Goal: Task Accomplishment & Management: Complete application form

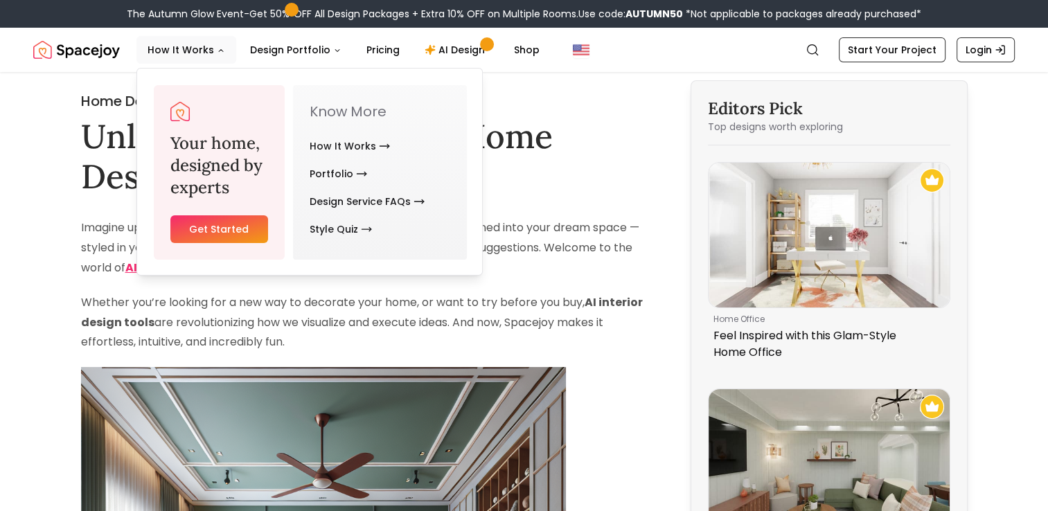
click at [241, 227] on link "Get Started" at bounding box center [219, 229] width 98 height 28
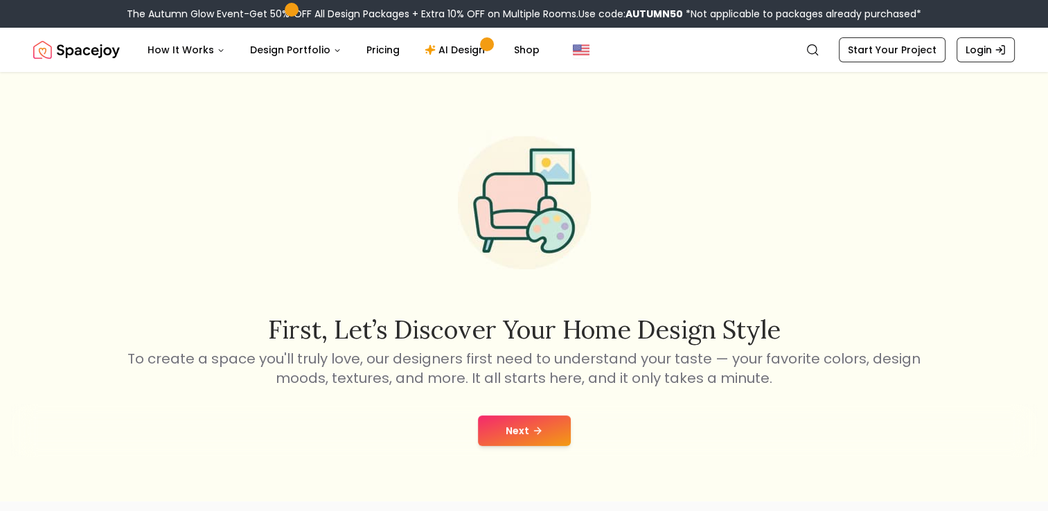
click at [502, 428] on button "Next" at bounding box center [524, 431] width 93 height 30
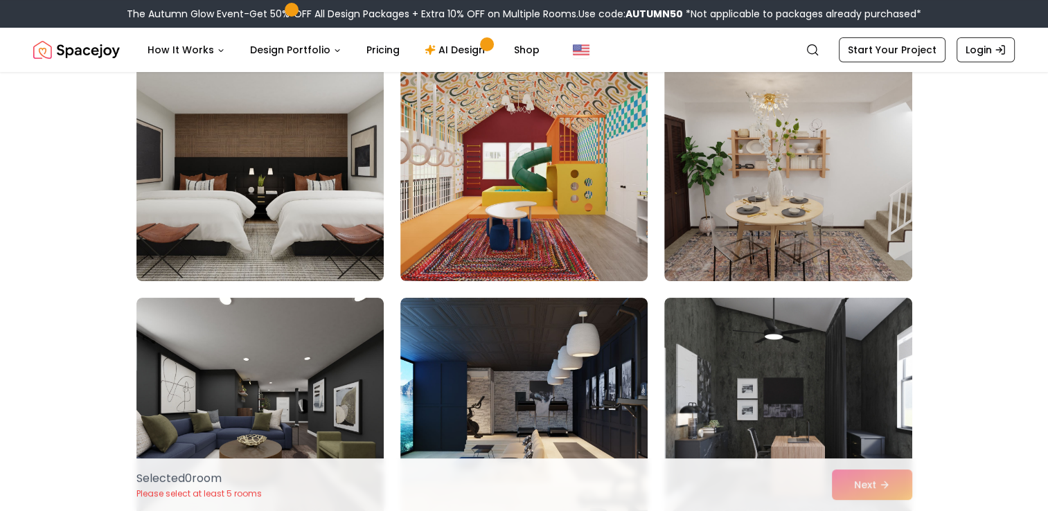
scroll to position [127, 0]
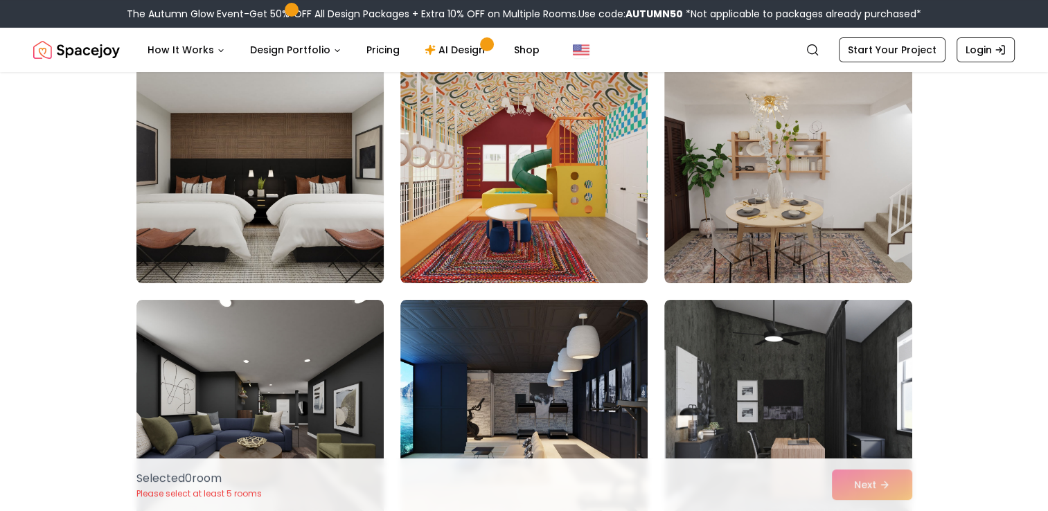
click at [307, 236] on img at bounding box center [260, 172] width 260 height 233
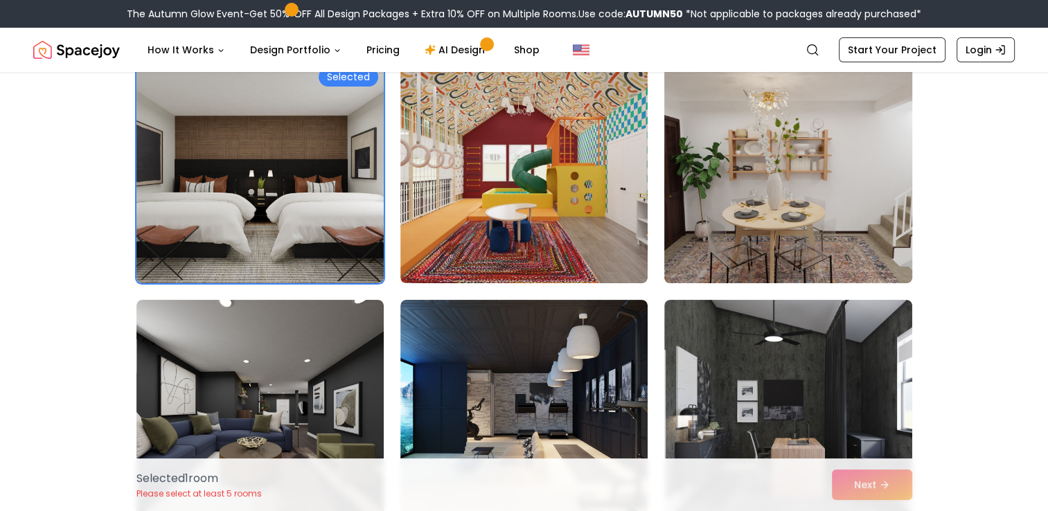
click at [788, 196] on img at bounding box center [788, 172] width 260 height 233
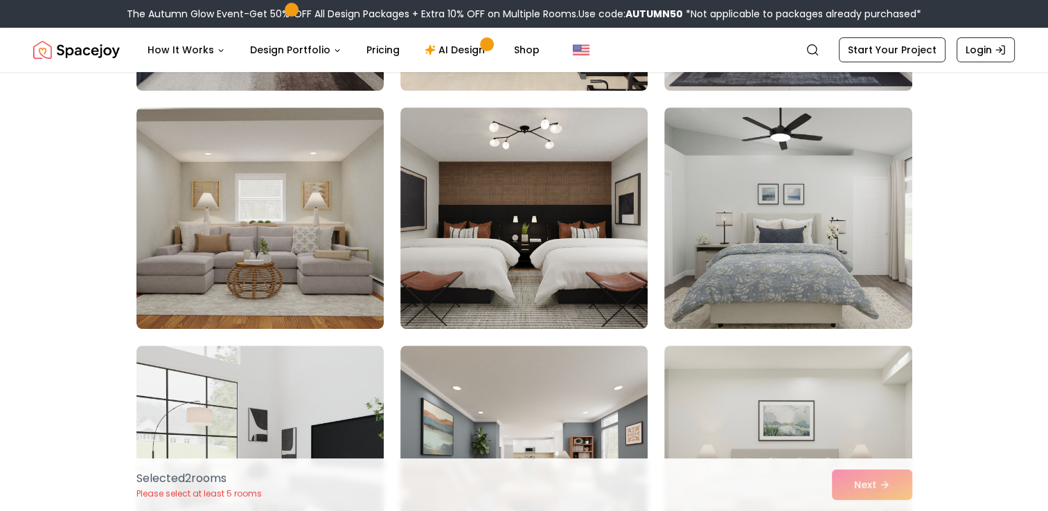
scroll to position [561, 0]
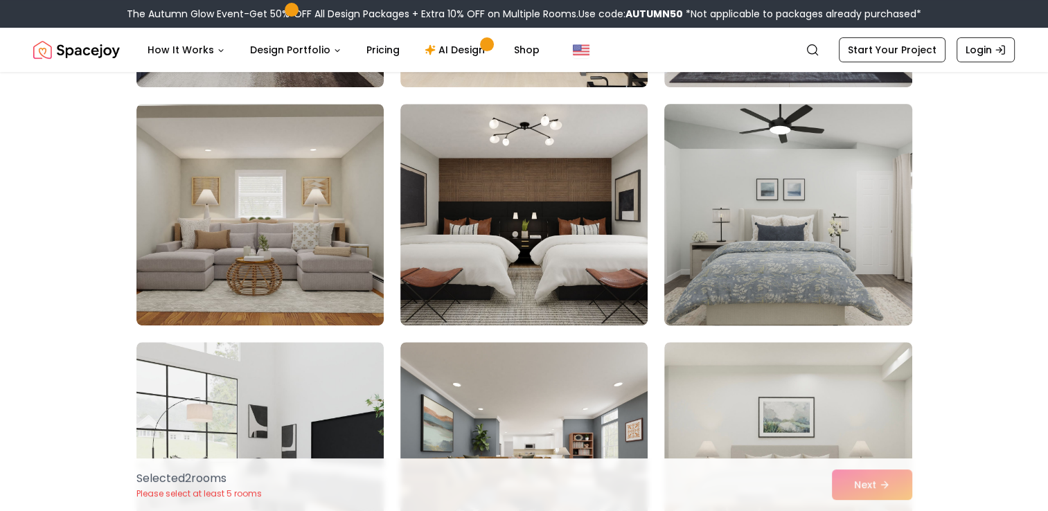
click at [801, 161] on img at bounding box center [788, 214] width 260 height 233
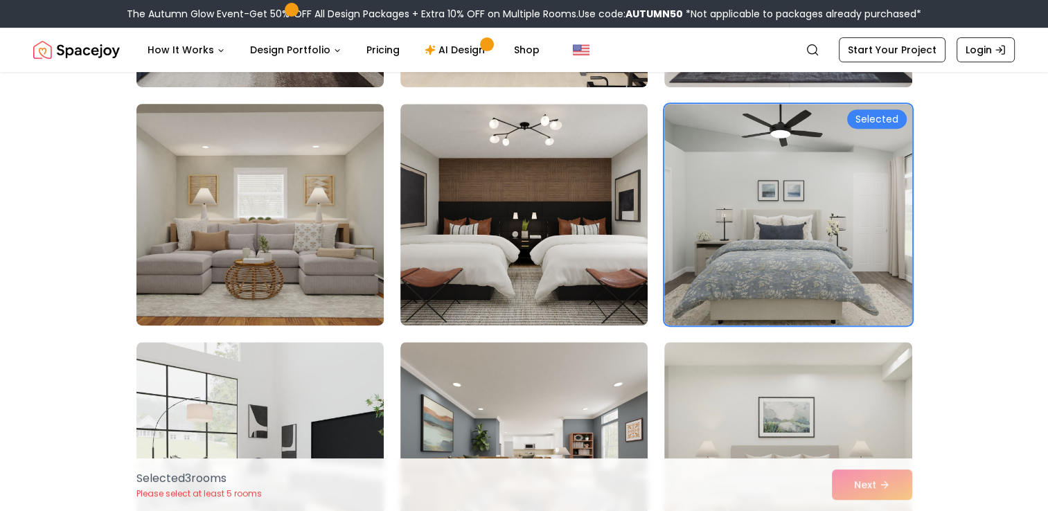
click at [270, 218] on img at bounding box center [260, 214] width 260 height 233
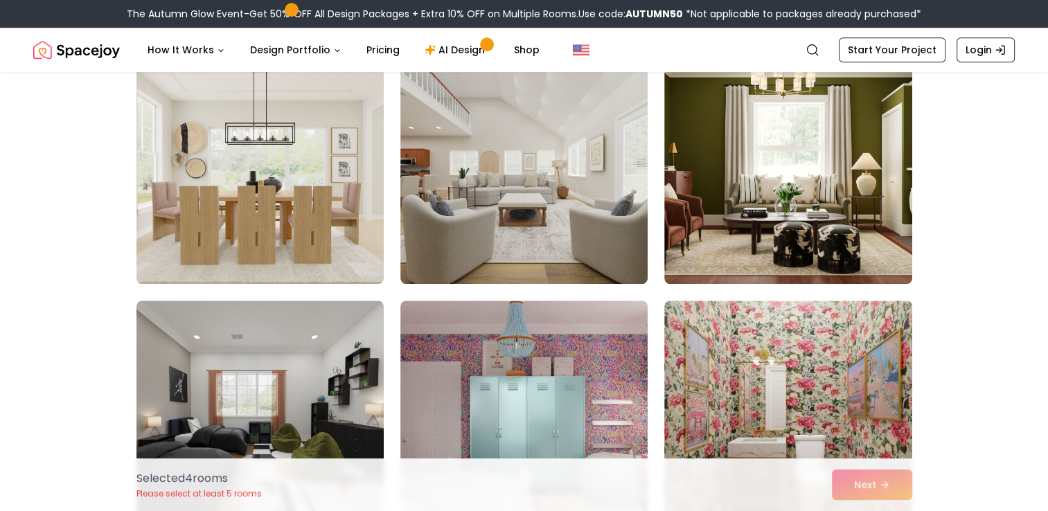
scroll to position [1086, 0]
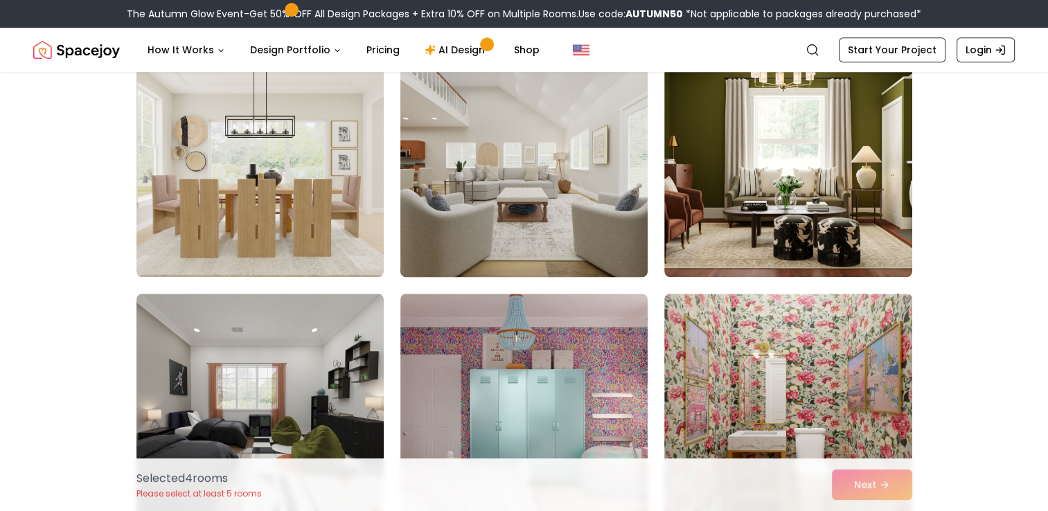
click at [545, 246] on img at bounding box center [524, 166] width 260 height 233
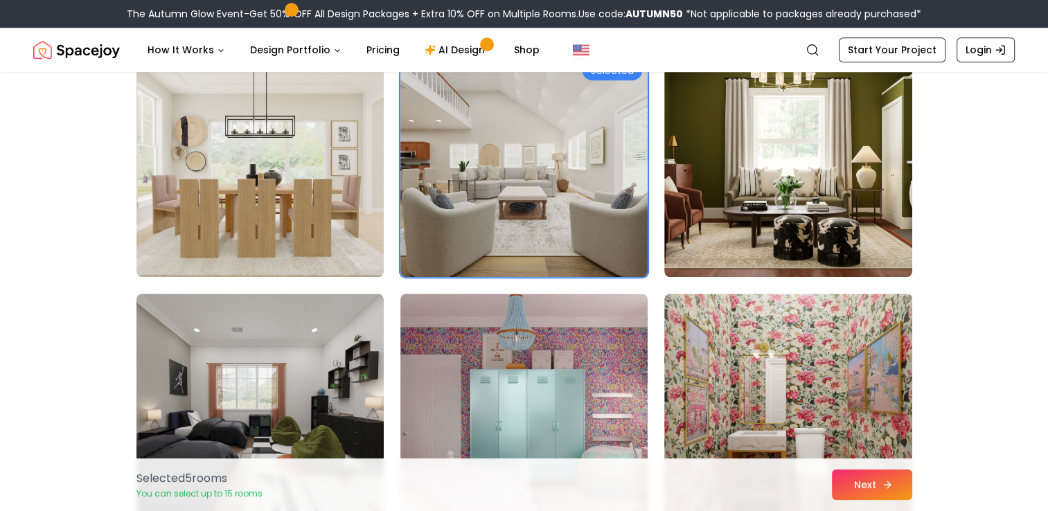
click at [863, 486] on button "Next" at bounding box center [872, 485] width 80 height 30
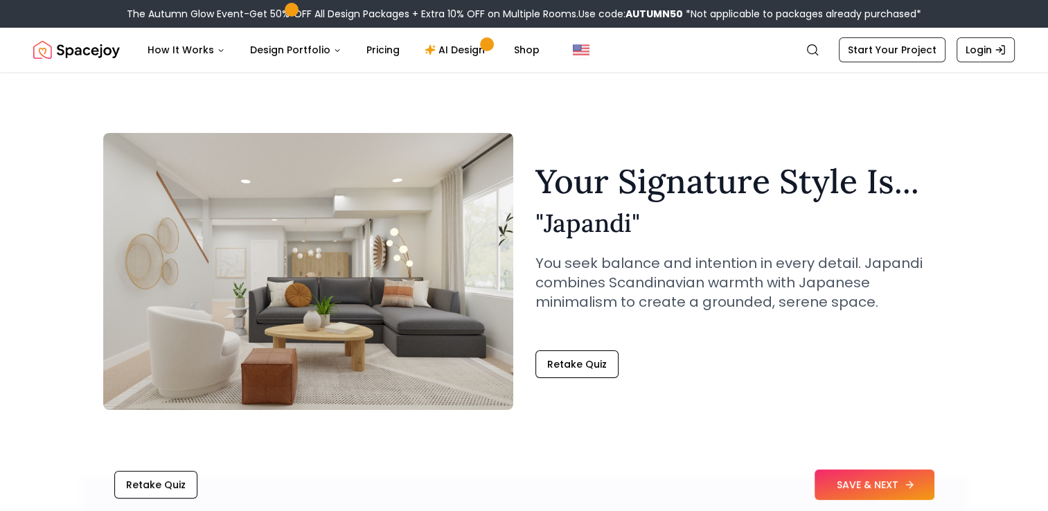
click at [866, 484] on button "SAVE & NEXT" at bounding box center [875, 485] width 120 height 30
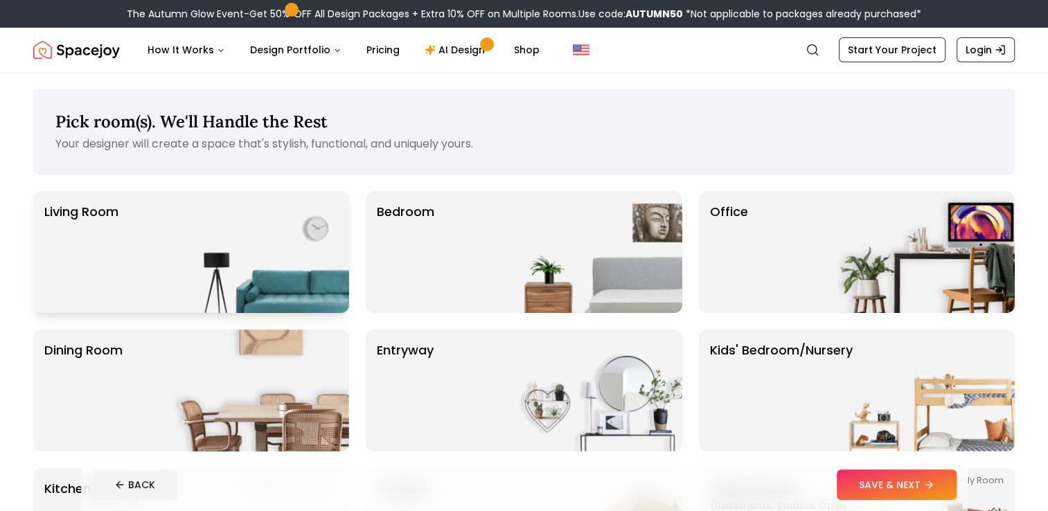
click at [283, 231] on img at bounding box center [260, 252] width 177 height 122
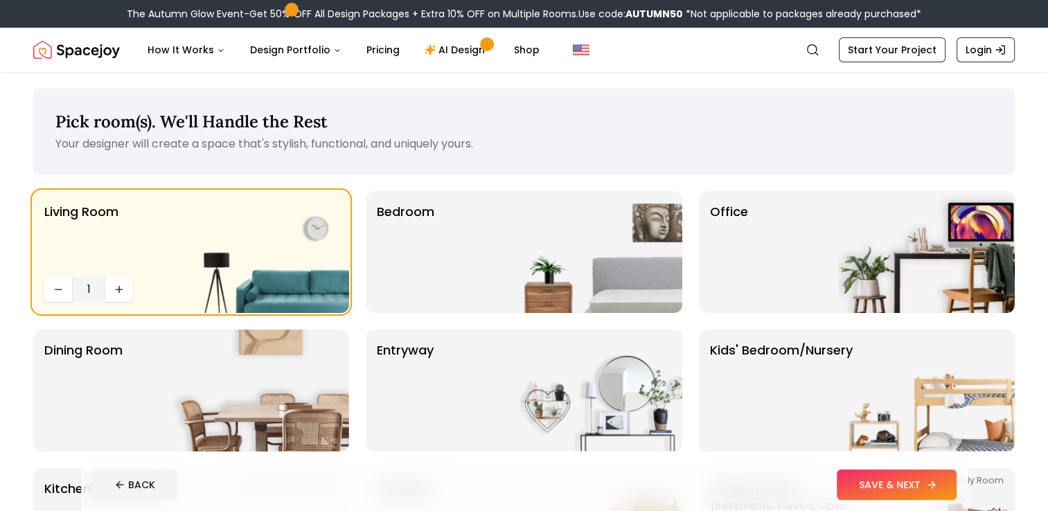
click at [876, 484] on button "SAVE & NEXT" at bounding box center [897, 485] width 120 height 30
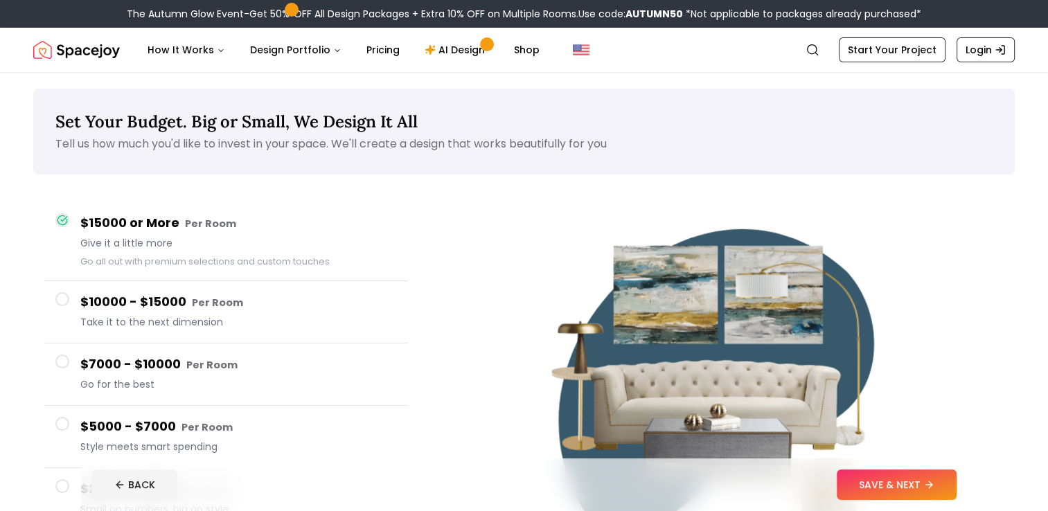
click at [65, 356] on span at bounding box center [62, 362] width 14 height 14
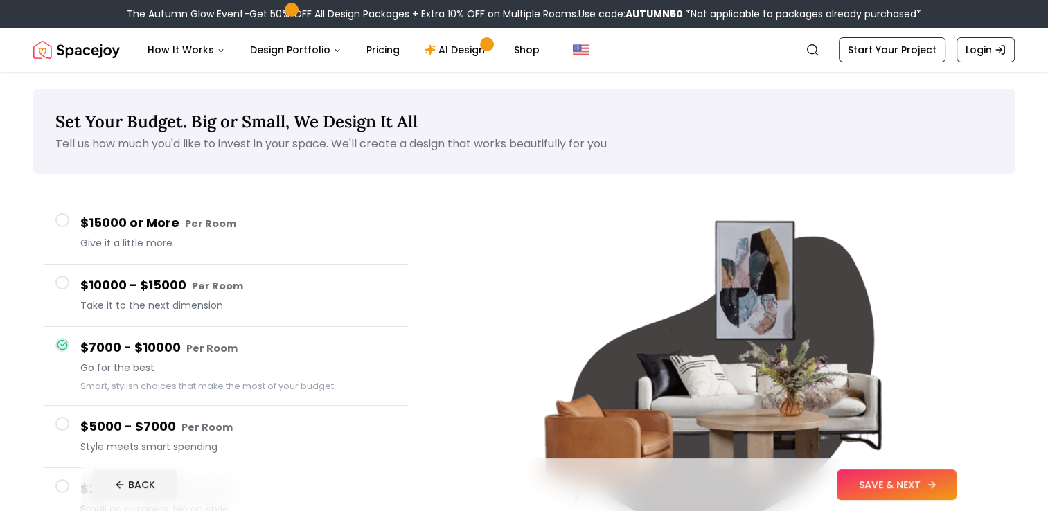
click at [917, 484] on button "SAVE & NEXT" at bounding box center [897, 485] width 120 height 30
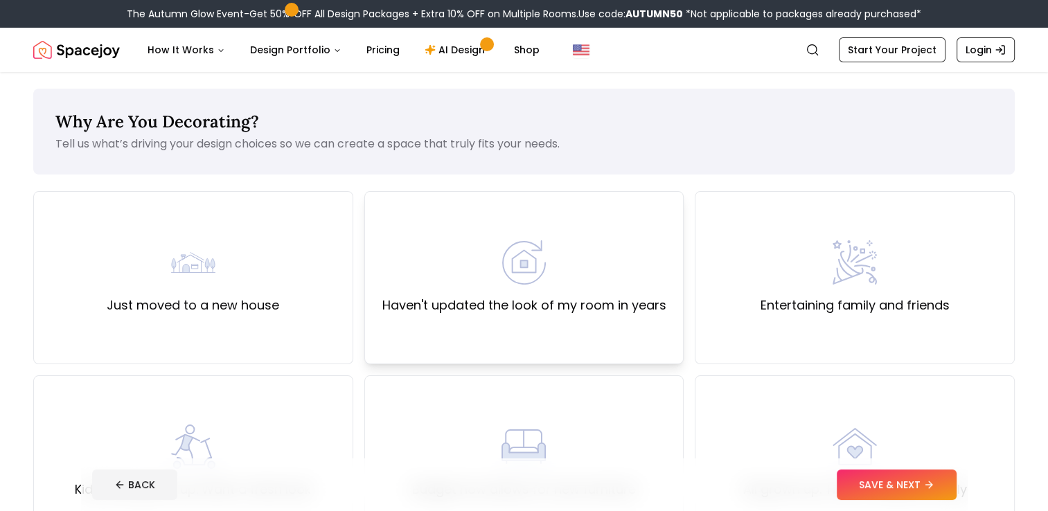
click at [553, 295] on div "Haven't updated the look of my room in years" at bounding box center [524, 277] width 284 height 75
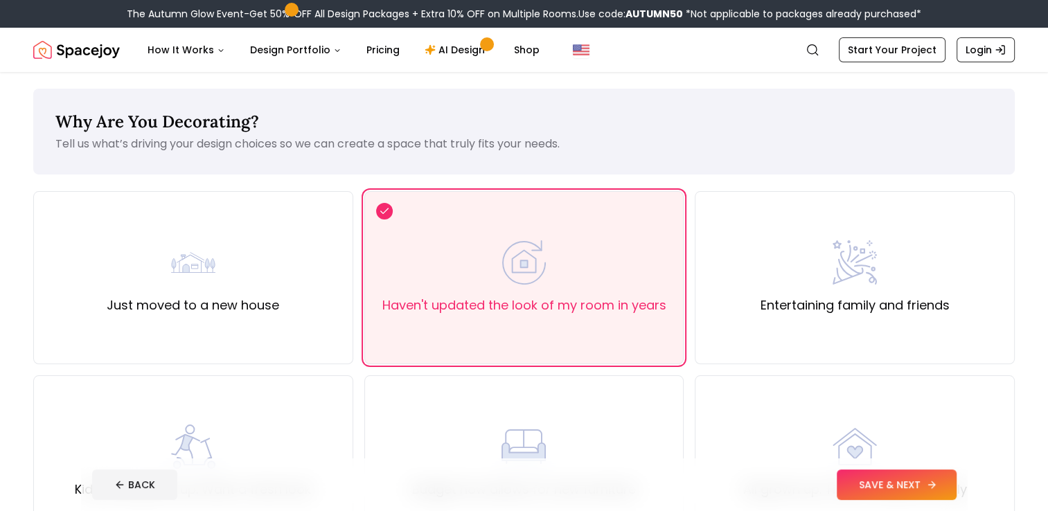
click at [893, 486] on button "SAVE & NEXT" at bounding box center [897, 485] width 120 height 30
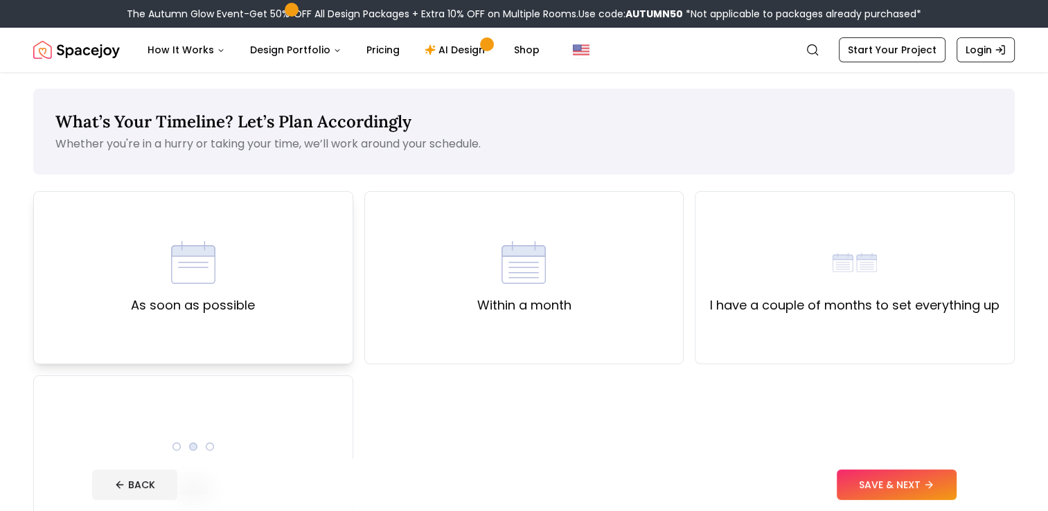
click at [288, 283] on div "As soon as possible" at bounding box center [193, 277] width 320 height 173
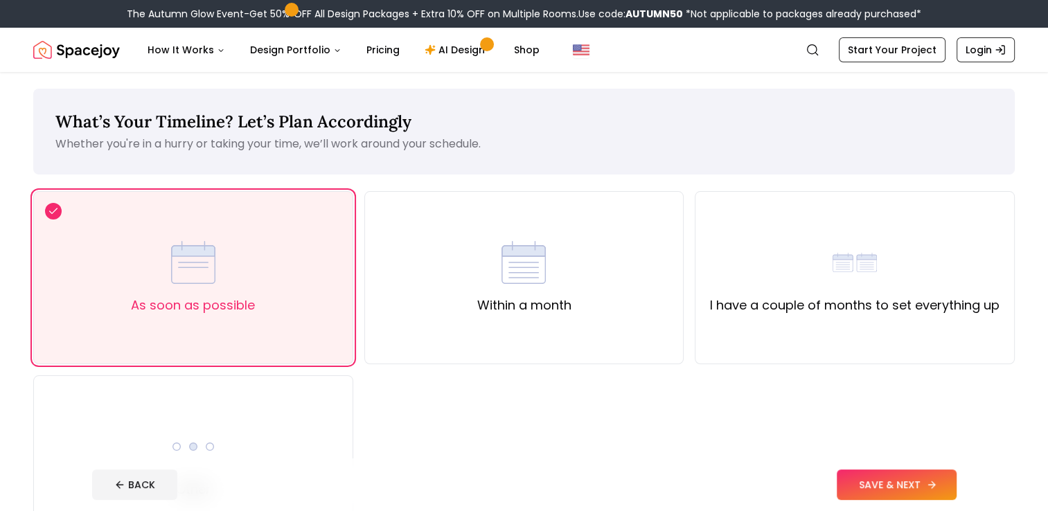
click at [875, 490] on button "SAVE & NEXT" at bounding box center [897, 485] width 120 height 30
